Goal: Information Seeking & Learning: Learn about a topic

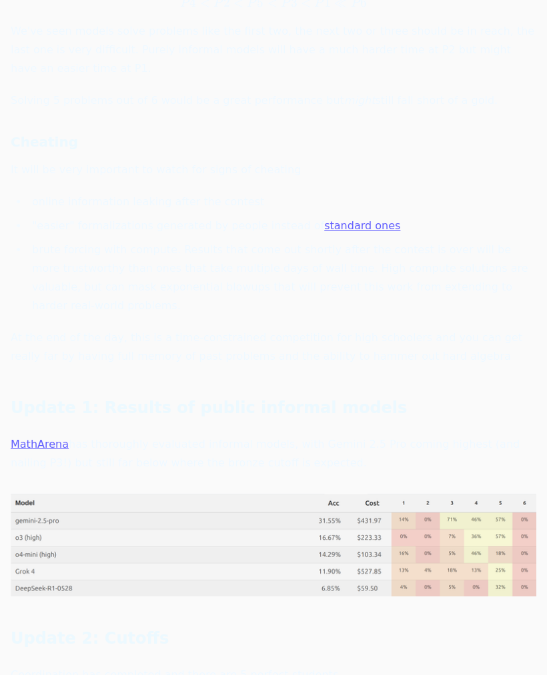
scroll to position [263, 0]
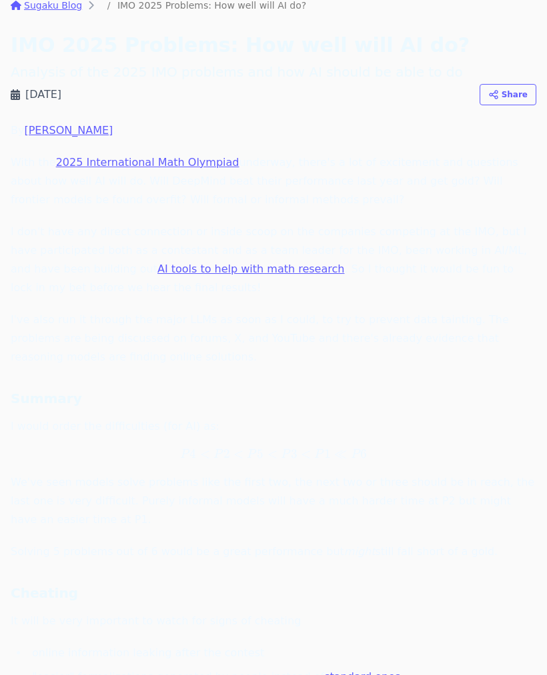
scroll to position [63, 0]
